Goal: Task Accomplishment & Management: Use online tool/utility

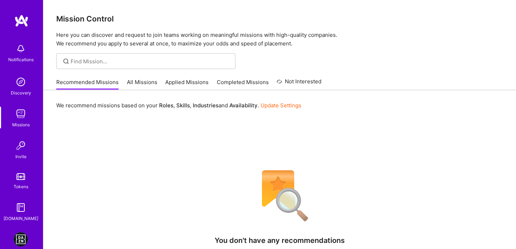
click at [16, 241] on img at bounding box center [21, 239] width 14 height 14
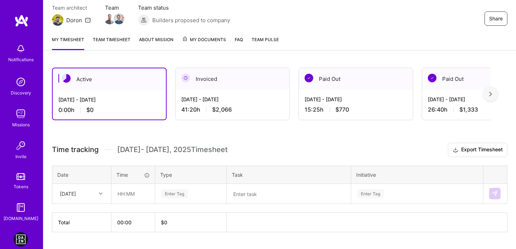
scroll to position [68, 0]
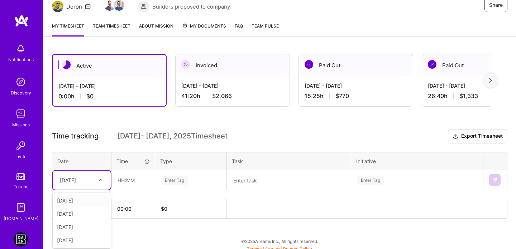
click at [69, 186] on div "[DATE]" at bounding box center [82, 180] width 58 height 19
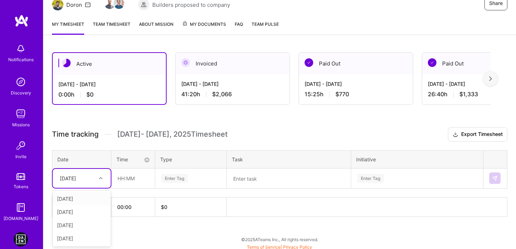
scroll to position [82, 0]
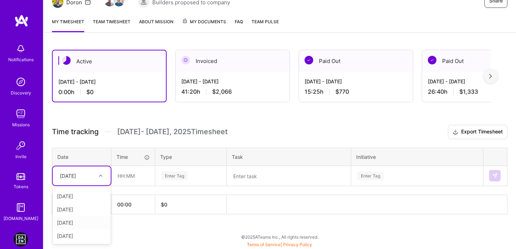
click at [84, 224] on div "[DATE]" at bounding box center [82, 222] width 58 height 13
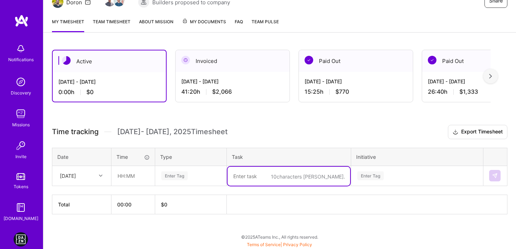
click at [259, 169] on textarea at bounding box center [288, 176] width 122 height 19
type textarea "ROS for my [DATE] events -"
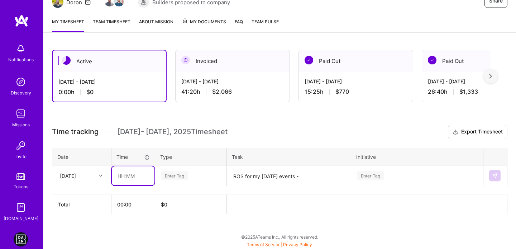
click at [116, 175] on input "text" at bounding box center [133, 176] width 43 height 19
type input "3"
type input "03:20"
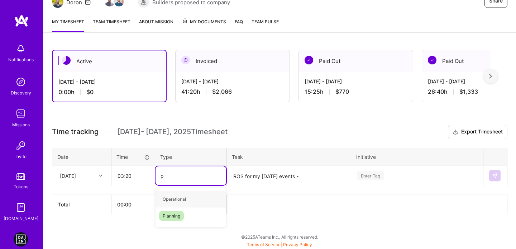
type input "pl"
click at [177, 195] on span "Planning" at bounding box center [171, 199] width 25 height 10
click at [381, 177] on div "Enter Tag" at bounding box center [416, 176] width 131 height 19
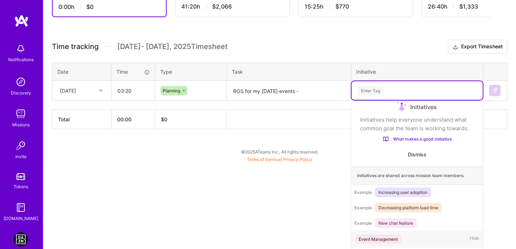
scroll to position [12, 0]
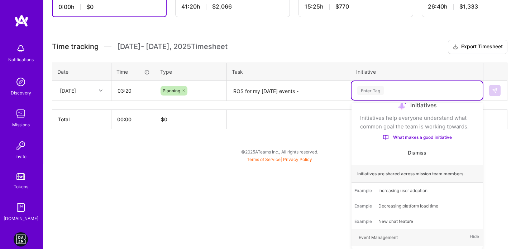
type input "RO"
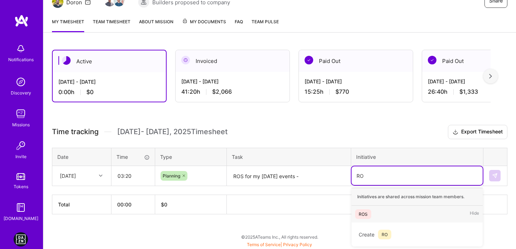
click at [365, 213] on div "ROS" at bounding box center [363, 215] width 9 height 8
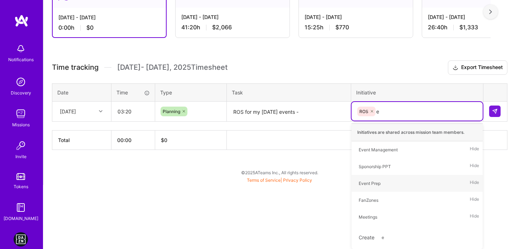
scroll to position [96, 0]
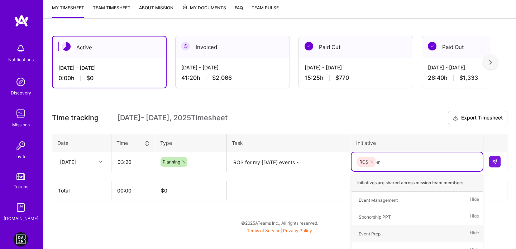
type input "eve"
click at [371, 213] on div "Event Prep" at bounding box center [370, 217] width 22 height 8
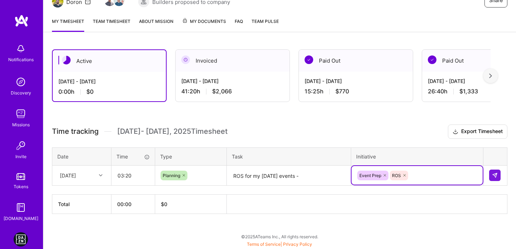
scroll to position [82, 0]
click at [341, 131] on h3 "Time tracking [DATE] - [DATE] Timesheet Export Timesheet" at bounding box center [279, 132] width 455 height 14
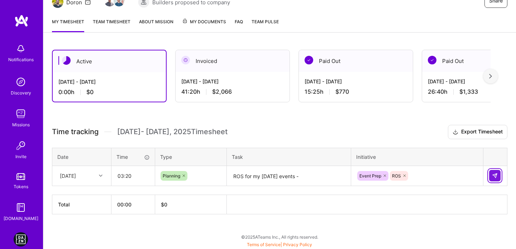
click at [497, 179] on button at bounding box center [494, 175] width 11 height 11
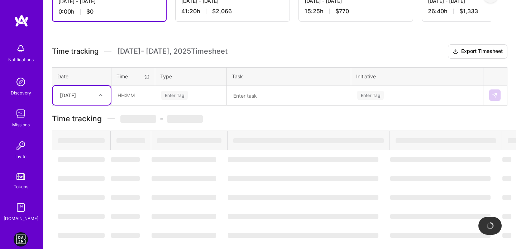
scroll to position [103, 0]
